Goal: Check status: Check status

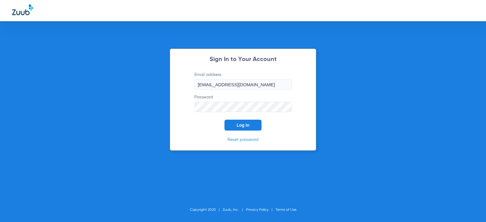
click at [247, 130] on button "Log In" at bounding box center [243, 125] width 37 height 11
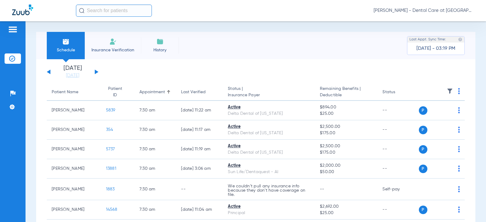
click at [115, 12] on input "text" at bounding box center [114, 11] width 76 height 12
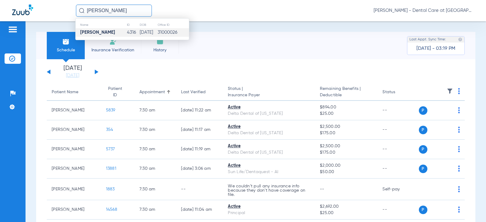
click at [129, 32] on td "4316" at bounding box center [133, 32] width 12 height 9
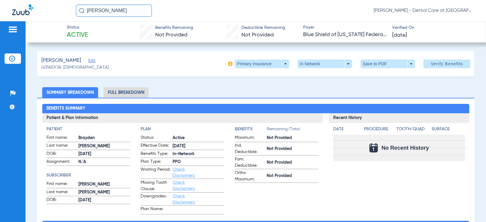
click at [134, 92] on li "Full Breakdown" at bounding box center [126, 92] width 45 height 11
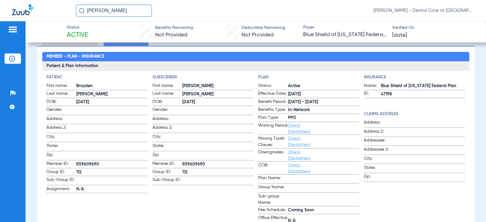
scroll to position [61, 0]
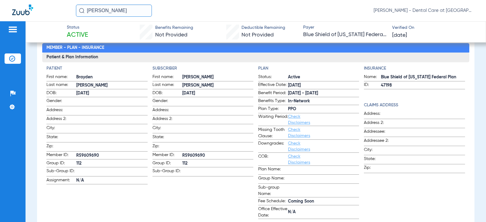
click at [129, 10] on input "[PERSON_NAME]" at bounding box center [114, 11] width 76 height 12
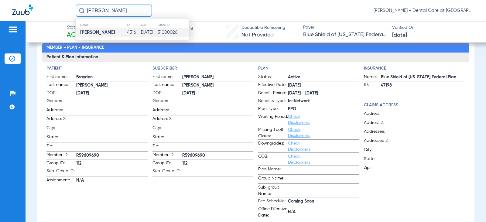
click at [143, 11] on input "[PERSON_NAME]" at bounding box center [114, 11] width 76 height 12
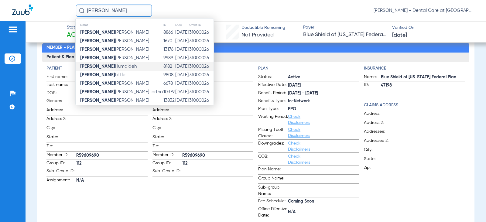
click at [175, 65] on td "[DATE]" at bounding box center [182, 66] width 14 height 9
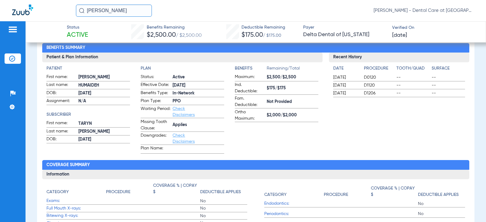
click at [122, 7] on input "[PERSON_NAME]" at bounding box center [114, 11] width 76 height 12
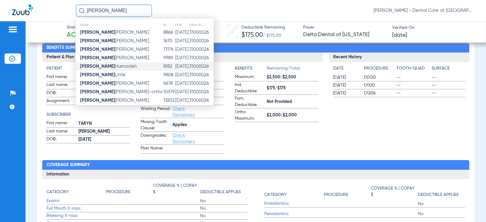
click at [122, 7] on input "[PERSON_NAME]" at bounding box center [114, 11] width 76 height 12
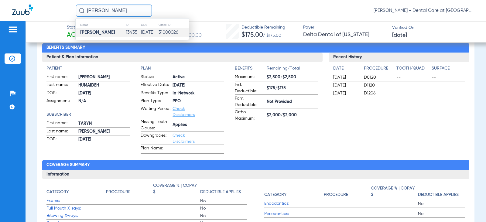
type input "[PERSON_NAME]"
click at [141, 28] on td "[DATE]" at bounding box center [150, 32] width 18 height 9
